Goal: Task Accomplishment & Management: Use online tool/utility

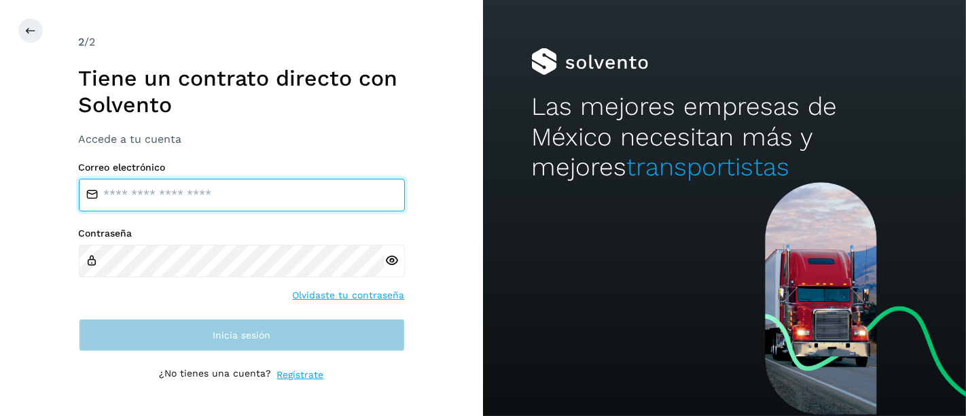
type input "**********"
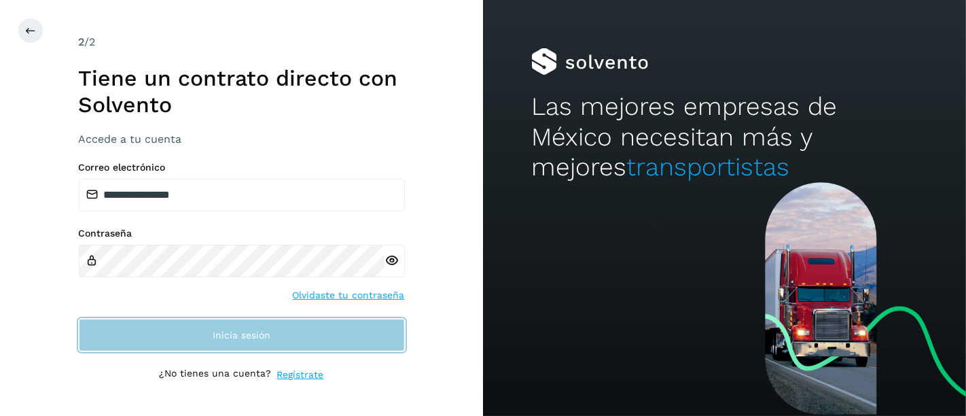
click at [245, 330] on span "Inicia sesión" at bounding box center [242, 335] width 58 height 10
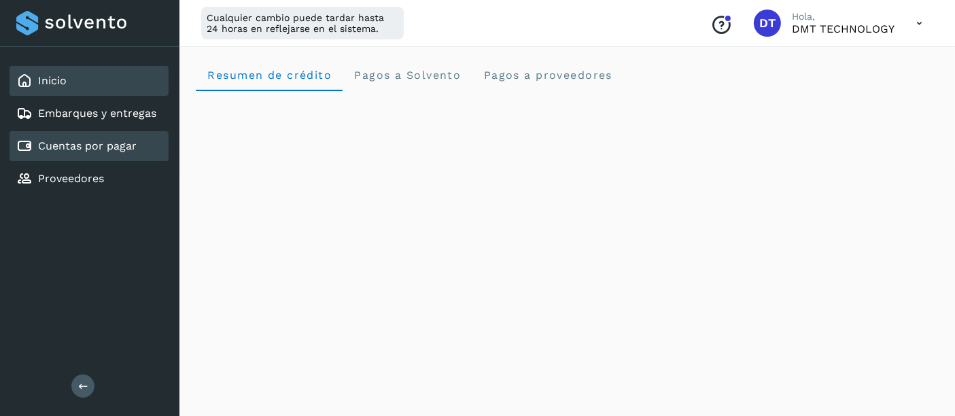
click at [99, 138] on div "Cuentas por pagar" at bounding box center [76, 146] width 120 height 16
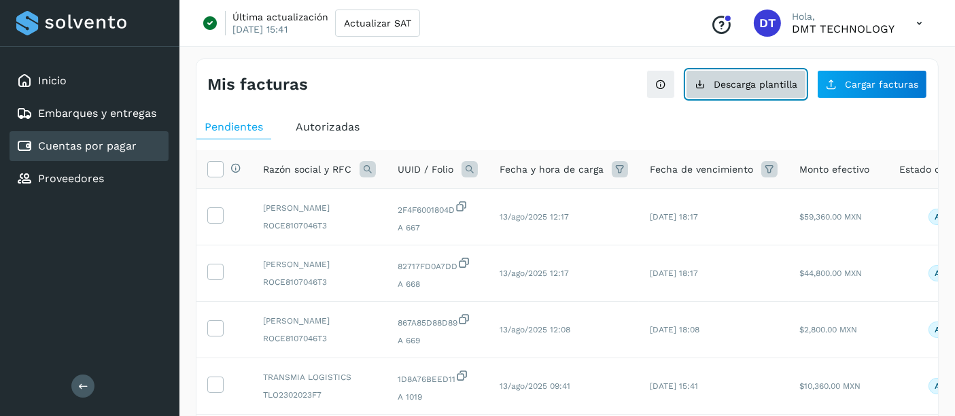
click at [738, 80] on span "Descarga plantilla" at bounding box center [756, 85] width 84 height 10
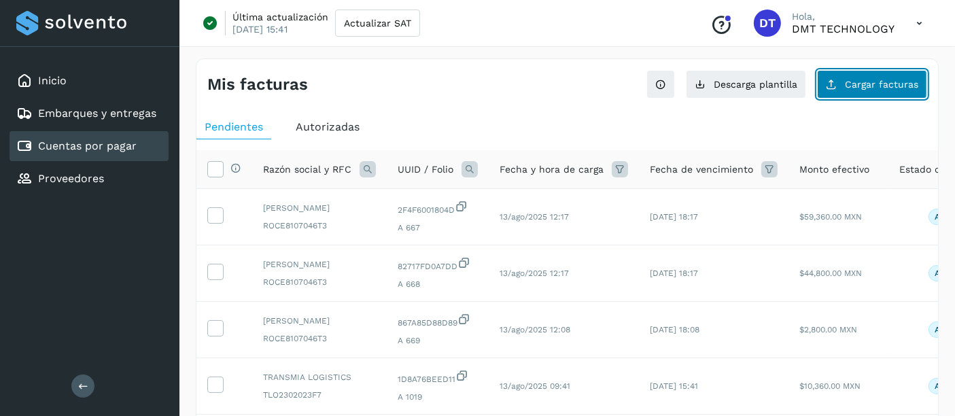
click at [885, 82] on span "Cargar facturas" at bounding box center [881, 85] width 73 height 10
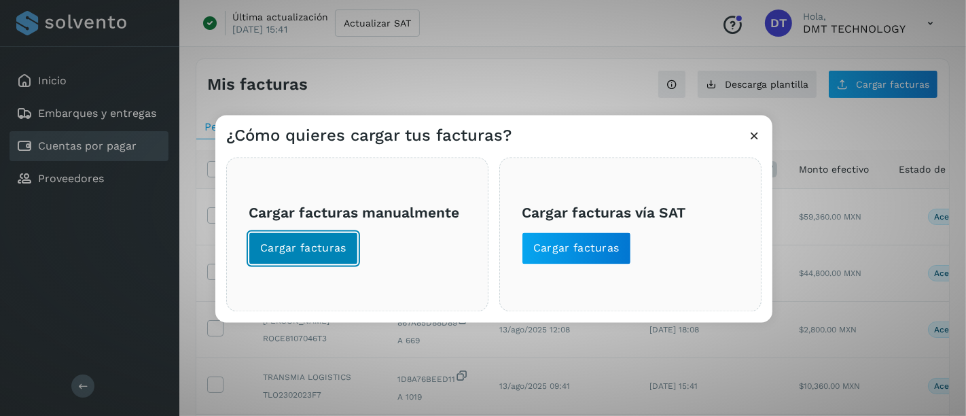
click at [295, 239] on button "Cargar facturas" at bounding box center [303, 248] width 109 height 33
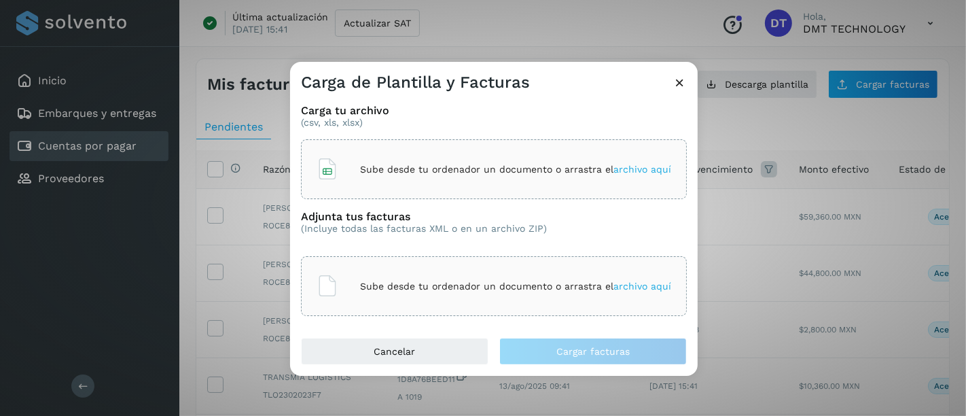
click at [409, 173] on p "Sube desde tu ordenador un documento o arrastra el archivo aquí" at bounding box center [515, 170] width 311 height 12
click at [361, 279] on div "Sube desde tu ordenador un documento o arrastra el archivo aquí" at bounding box center [494, 286] width 355 height 37
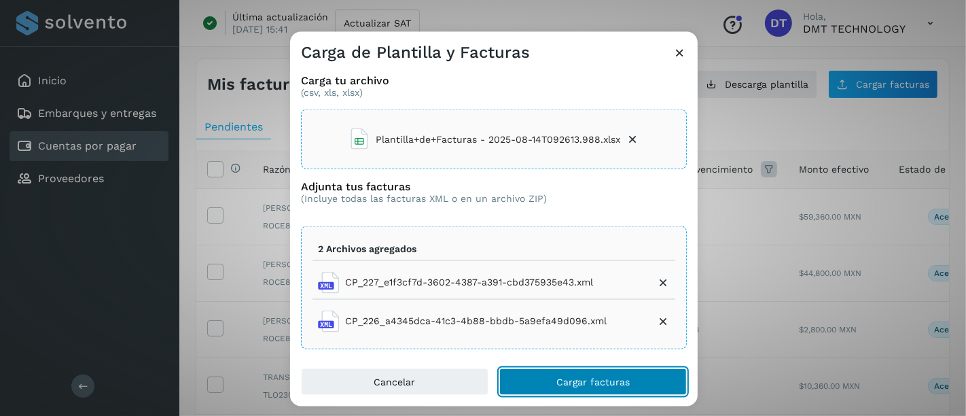
click at [574, 378] on span "Cargar facturas" at bounding box center [593, 381] width 73 height 10
